Goal: Task Accomplishment & Management: Complete application form

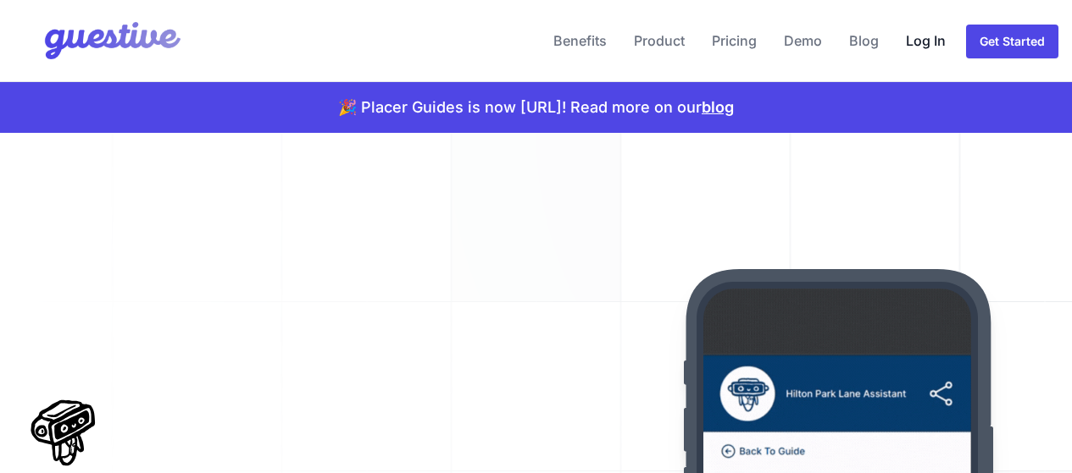
click at [934, 46] on link "Log In" at bounding box center [925, 40] width 53 height 41
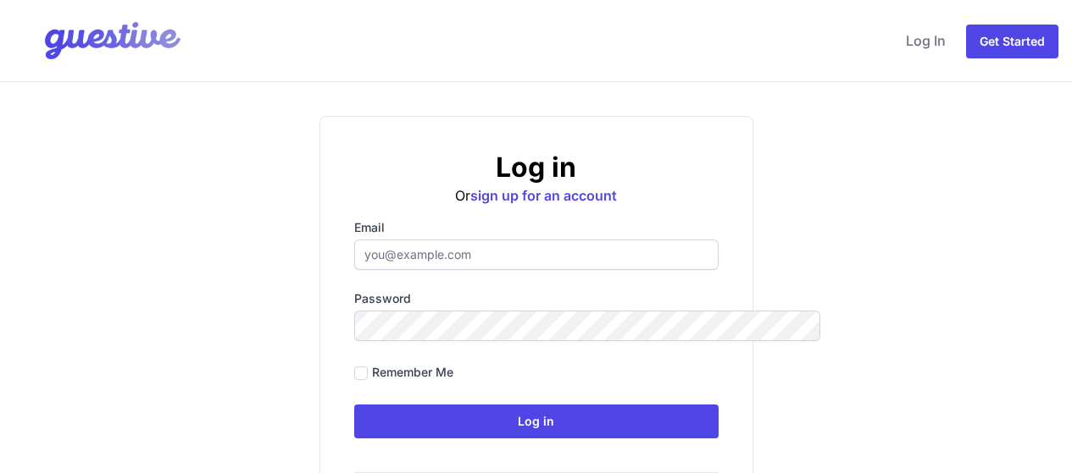
click at [457, 259] on input "Email" at bounding box center [536, 255] width 364 height 30
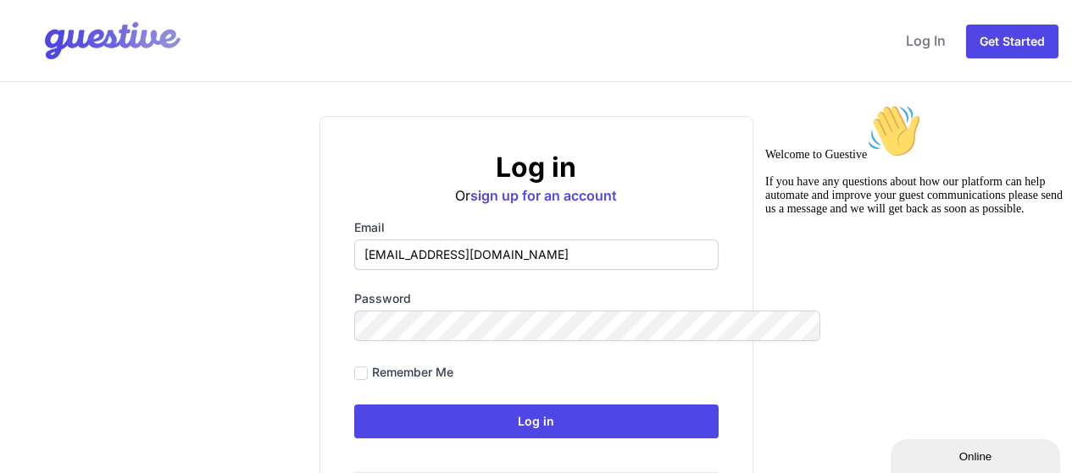
click at [765, 104] on icon "Chat attention grabber" at bounding box center [765, 104] width 0 height 0
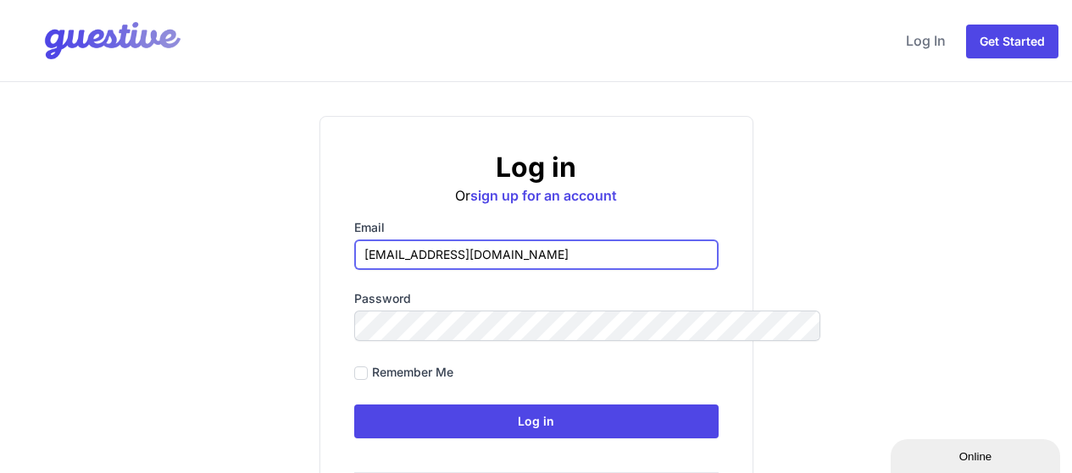
click at [442, 259] on input "[EMAIL_ADDRESS][DOMAIN_NAME]" at bounding box center [536, 255] width 364 height 30
click at [442, 259] on input "hello@managethishome.com" at bounding box center [536, 255] width 364 height 30
type input "Hello@managethishome.com"
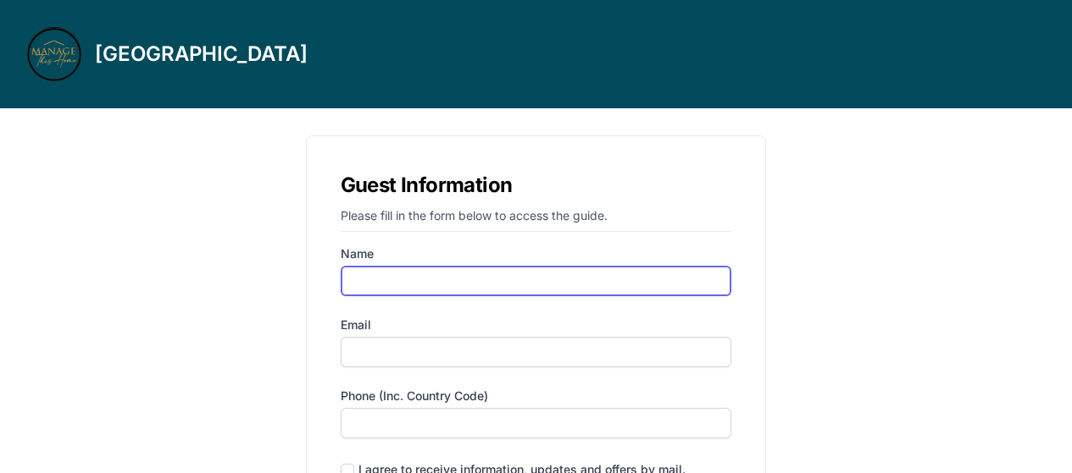
click at [414, 277] on input "Name" at bounding box center [536, 281] width 391 height 30
type input "alona"
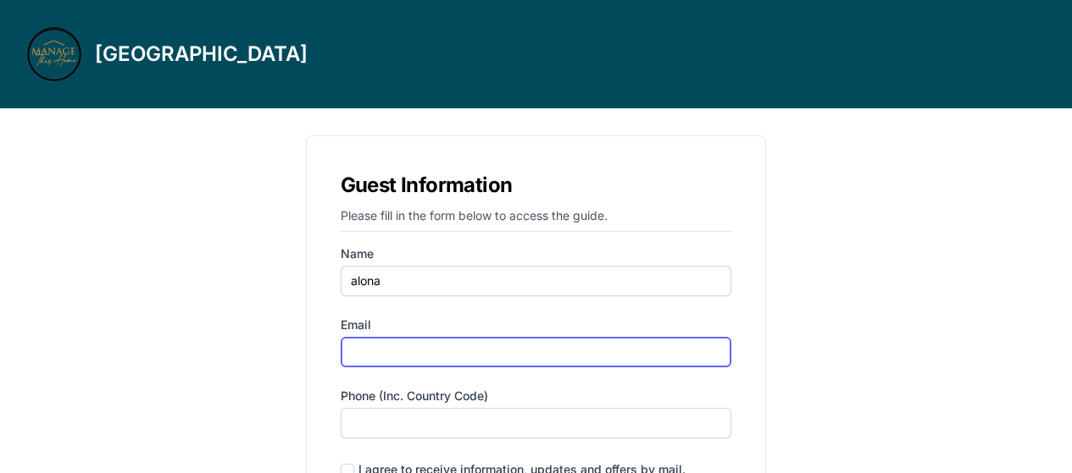
click at [436, 352] on input "Email" at bounding box center [536, 352] width 391 height 30
type input "alona.peco@gmail.com"
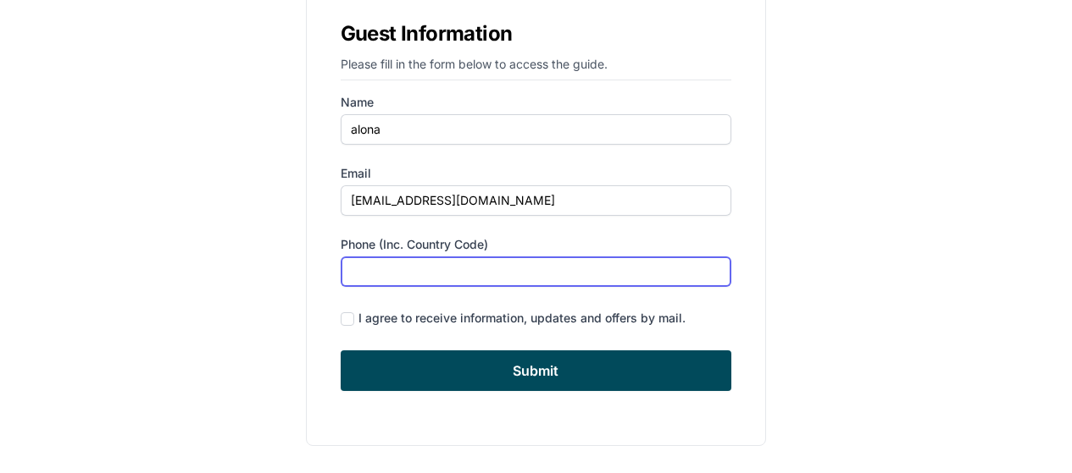
click at [372, 262] on input "Phone (inc. country code)" at bounding box center [536, 272] width 391 height 30
type input "‪(646) 389-6677‬"
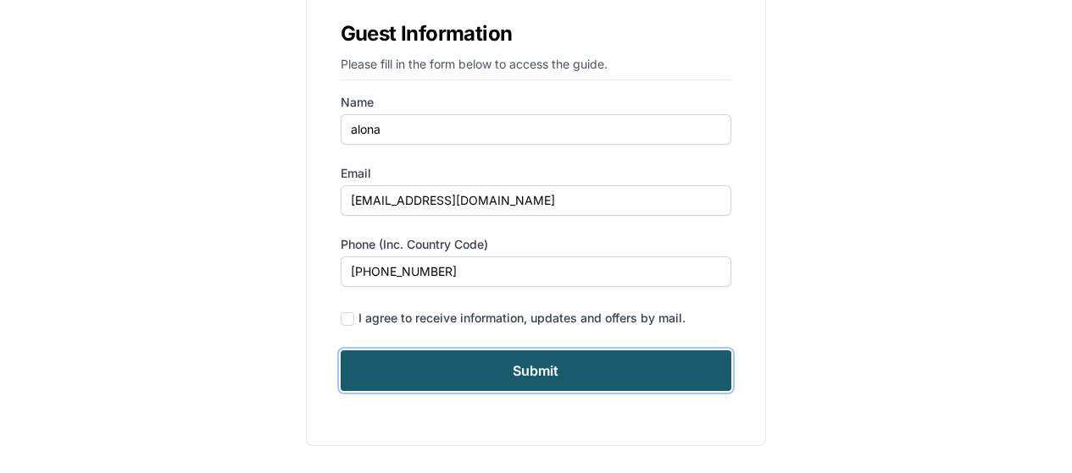
click at [546, 370] on input "Submit" at bounding box center [536, 371] width 391 height 41
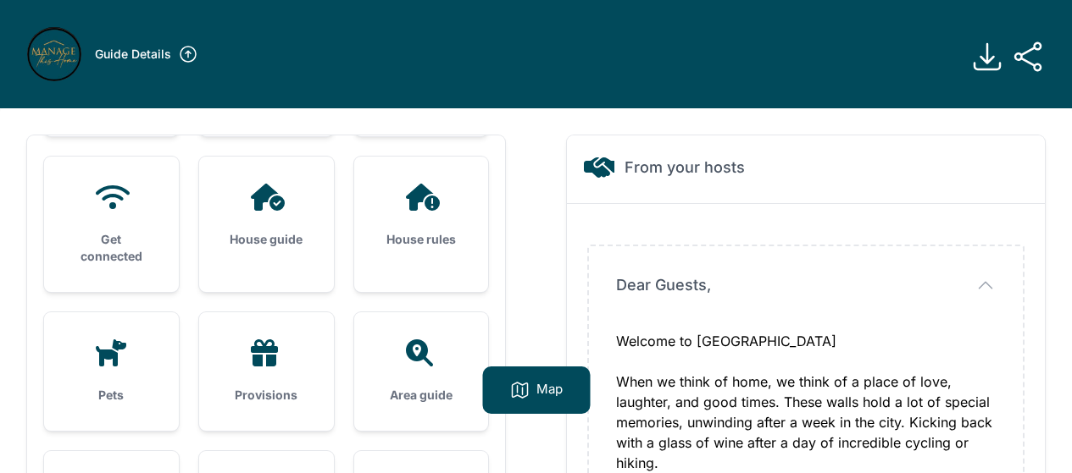
scroll to position [58, 0]
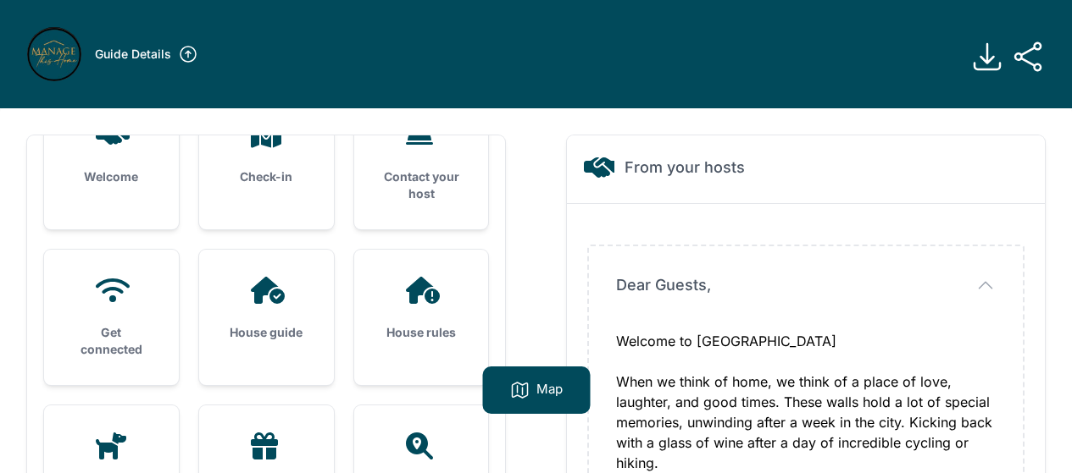
click at [191, 56] on icon at bounding box center [188, 54] width 20 height 20
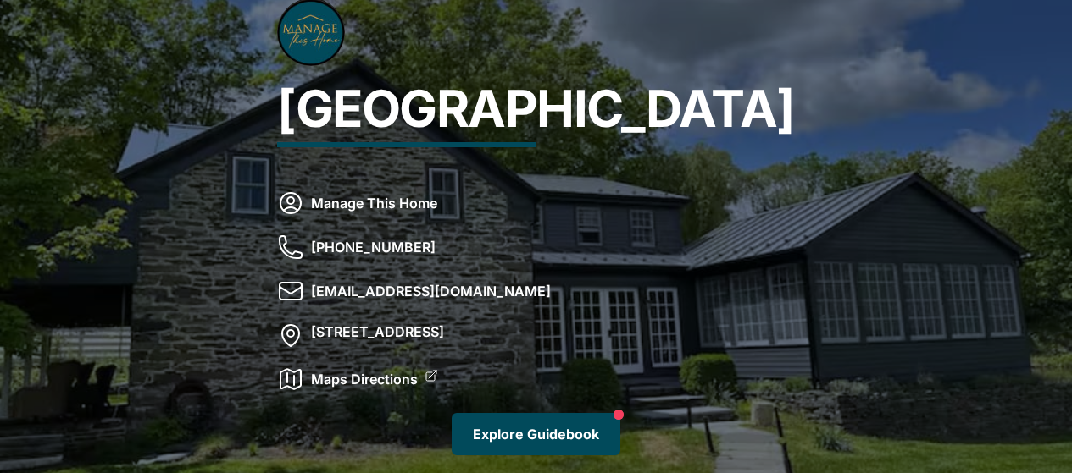
scroll to position [3, 0]
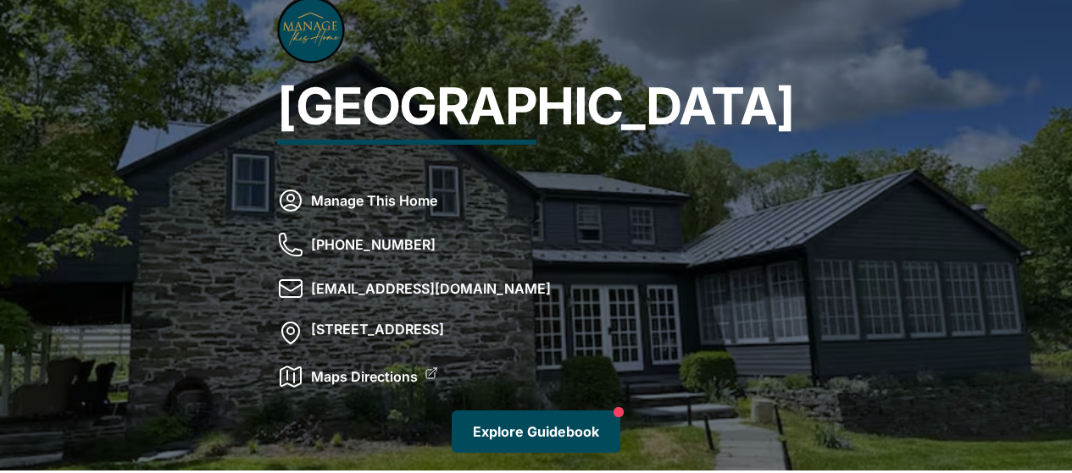
click at [508, 440] on link "Explore Guidebook" at bounding box center [535, 432] width 169 height 42
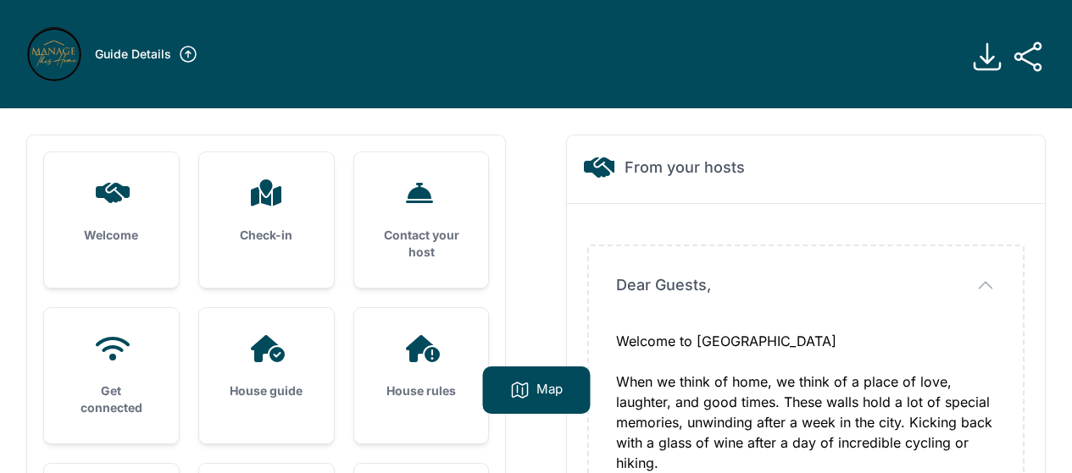
click at [58, 51] on img at bounding box center [54, 54] width 54 height 54
